Goal: Transaction & Acquisition: Book appointment/travel/reservation

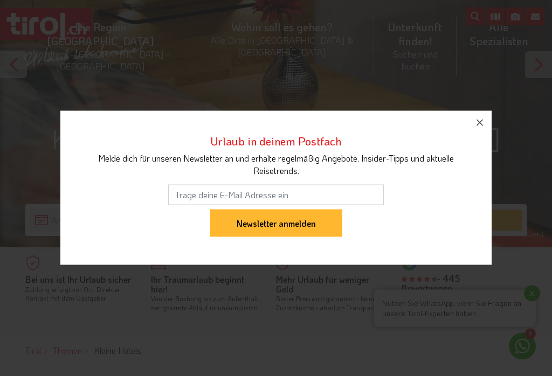
click at [483, 129] on icon "button" at bounding box center [480, 122] width 13 height 13
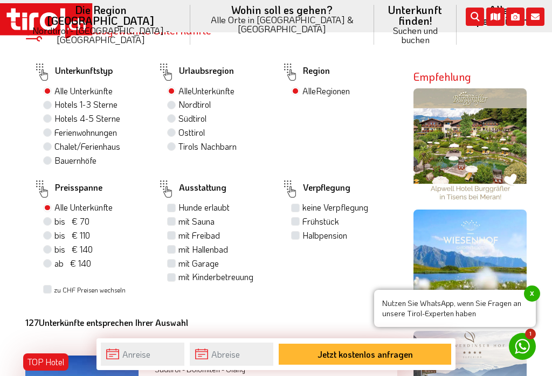
scroll to position [715, 0]
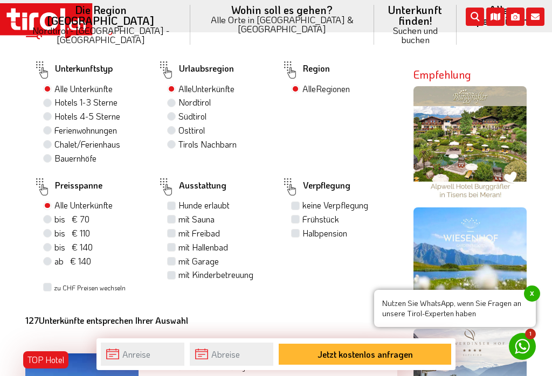
click at [54, 111] on label "Hotels 4-5 Sterne" at bounding box center [87, 117] width 66 height 12
click at [45, 113] on input "Hotels 4-5 Sterne" at bounding box center [48, 116] width 7 height 7
radio input "true"
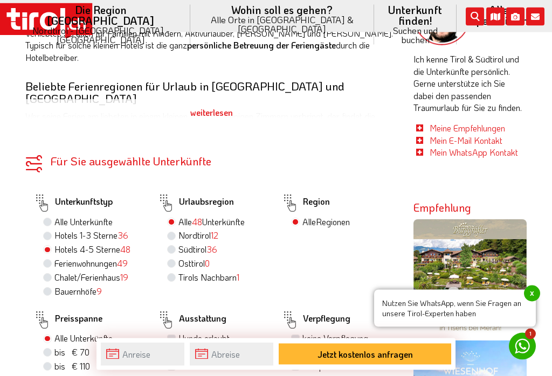
scroll to position [605, 0]
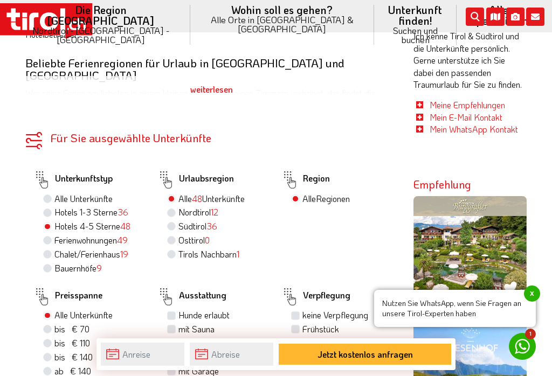
click at [54, 222] on label "Hotels 4-5 Sterne 48" at bounding box center [92, 227] width 76 height 12
click at [49, 223] on input "Hotels 4-5 Sterne 48" at bounding box center [48, 226] width 7 height 7
click at [54, 193] on label "Alle Unterkünfte" at bounding box center [83, 199] width 58 height 12
click at [46, 195] on input "Alle Unterkünfte" at bounding box center [48, 198] width 7 height 7
radio input "true"
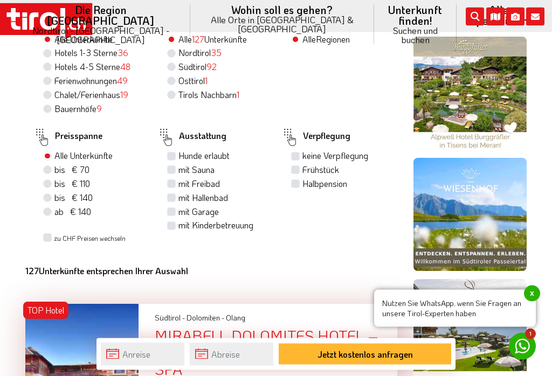
scroll to position [764, 0]
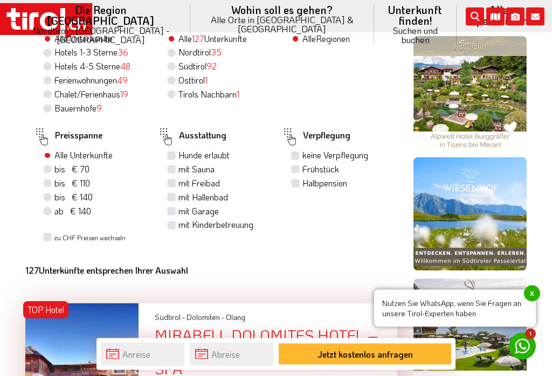
click at [54, 218] on label "ab € 140 ab CHF 131" at bounding box center [72, 212] width 37 height 12
click at [46, 215] on input "ab € 140 ab CHF 131" at bounding box center [48, 211] width 7 height 7
radio input "true"
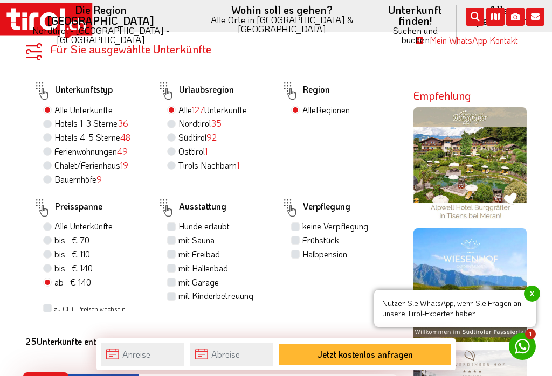
scroll to position [676, 0]
click at [54, 178] on label "Bauernhöfe 9" at bounding box center [77, 180] width 47 height 12
click at [50, 178] on input "Bauernhöfe 9" at bounding box center [48, 179] width 7 height 7
radio input "true"
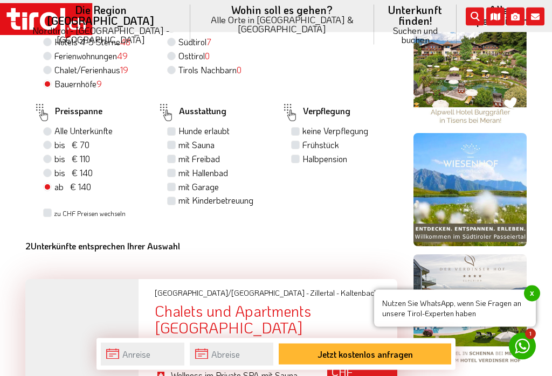
scroll to position [789, 0]
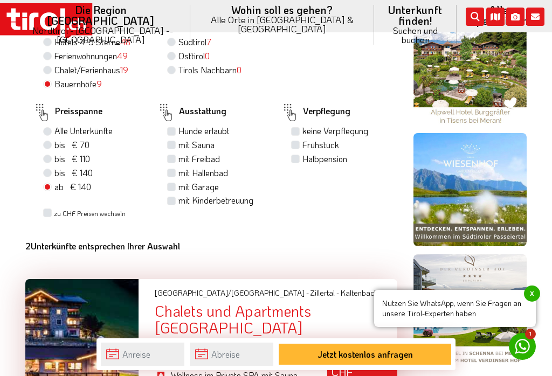
click at [529, 302] on span "x" at bounding box center [532, 294] width 16 height 16
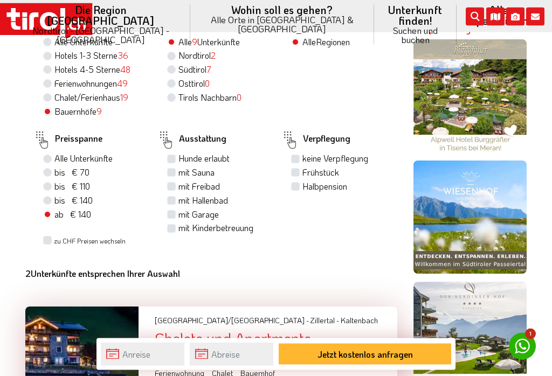
scroll to position [744, 0]
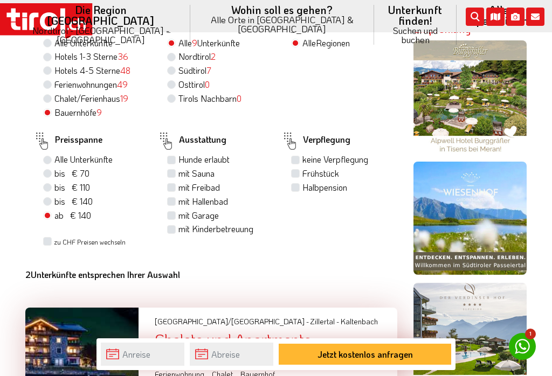
click at [54, 220] on label "ab € 140 ab CHF 131" at bounding box center [72, 216] width 37 height 12
click at [46, 219] on input "ab € 140 ab CHF 131" at bounding box center [48, 215] width 7 height 7
click at [54, 156] on label "Alle Unterkünfte" at bounding box center [83, 160] width 58 height 12
click at [46, 156] on input "Alle Unterkünfte" at bounding box center [48, 159] width 7 height 7
radio input "true"
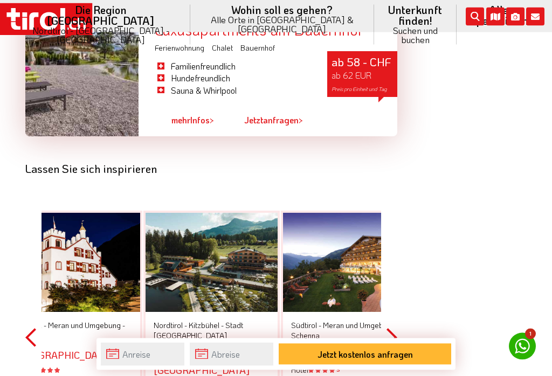
scroll to position [2699, 0]
